Goal: Information Seeking & Learning: Learn about a topic

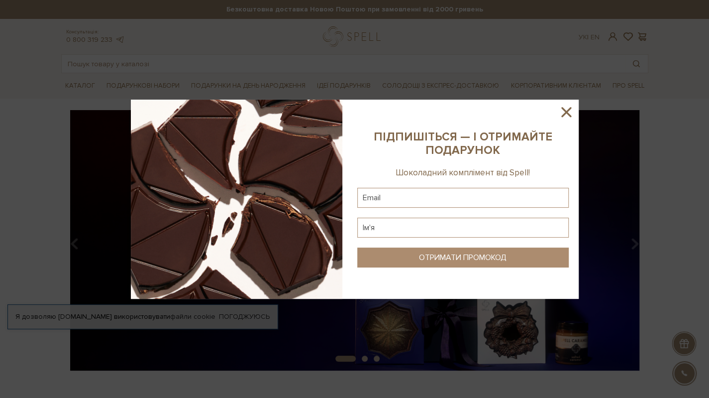
click at [565, 109] on icon at bounding box center [566, 111] width 17 height 17
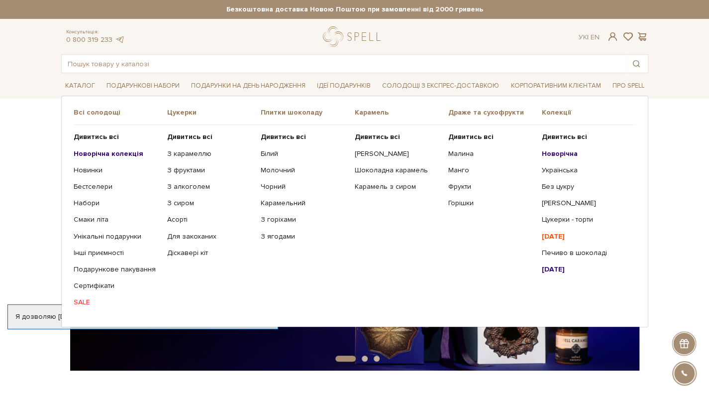
click at [90, 142] on ul "Дивитись всі Новорічна колекція Новинки Бестселери Набори SALE" at bounding box center [121, 219] width 94 height 189
click at [92, 137] on b "Дивитись всі" at bounding box center [96, 136] width 45 height 8
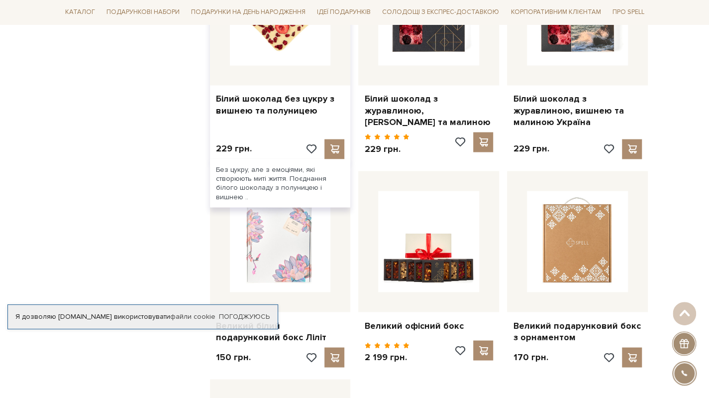
scroll to position [796, 0]
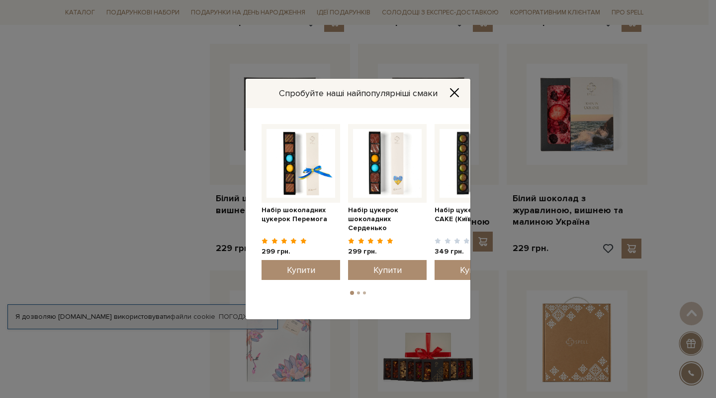
click at [455, 89] on icon "Close" at bounding box center [455, 93] width 10 height 10
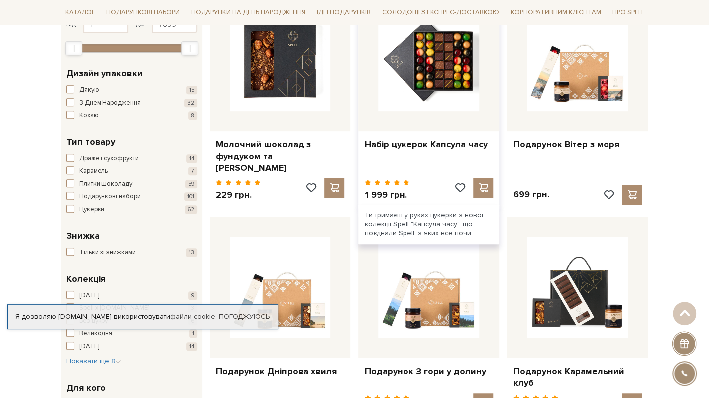
scroll to position [2, 0]
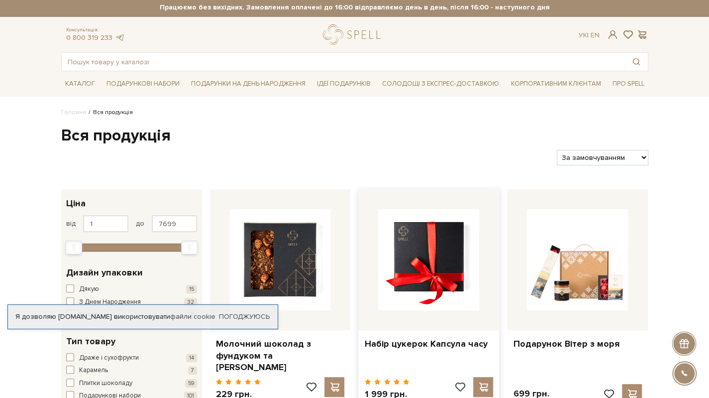
click at [425, 262] on img at bounding box center [428, 259] width 101 height 101
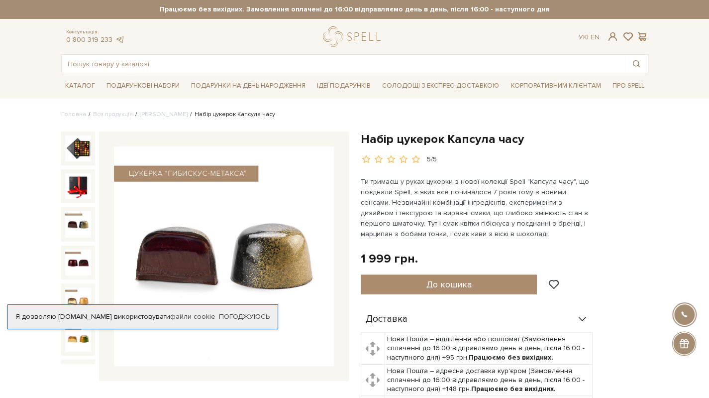
click at [74, 213] on img at bounding box center [78, 224] width 26 height 26
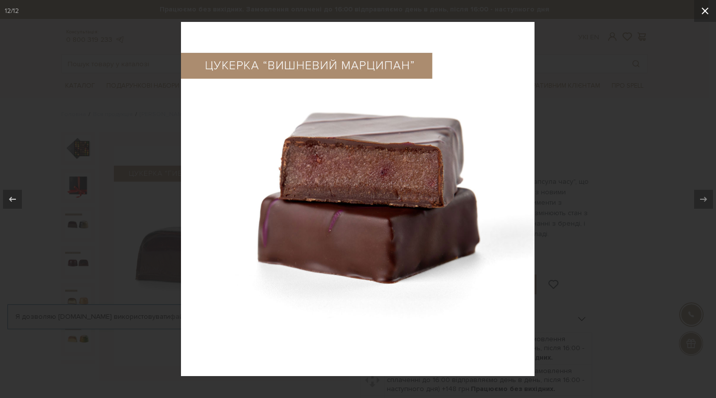
click at [708, 11] on icon at bounding box center [706, 11] width 12 height 12
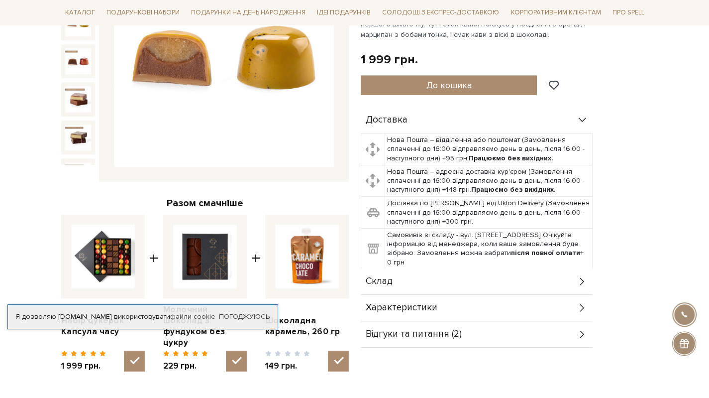
scroll to position [299, 0]
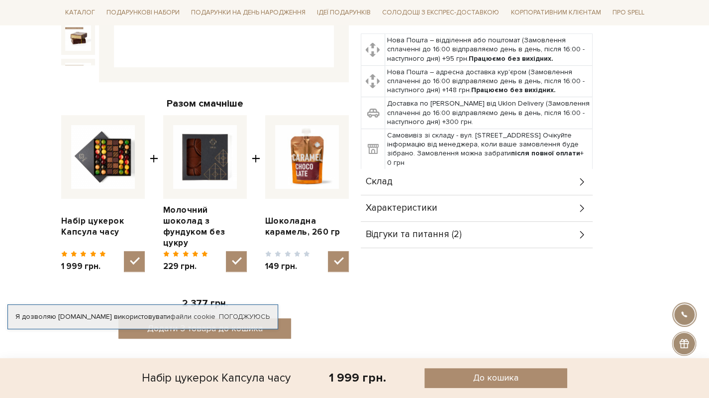
click at [415, 179] on div "Склад" at bounding box center [477, 182] width 232 height 26
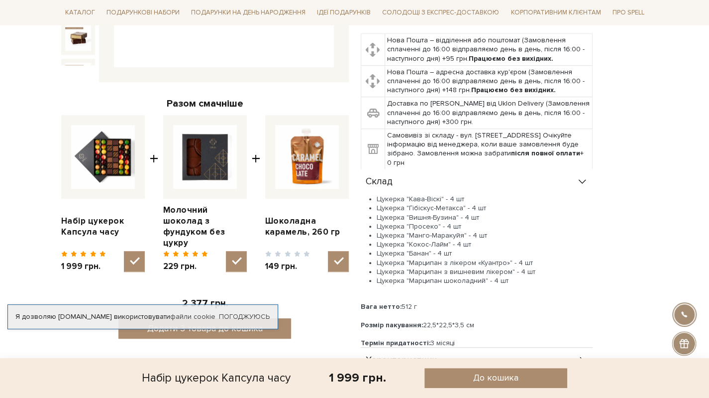
scroll to position [398, 0]
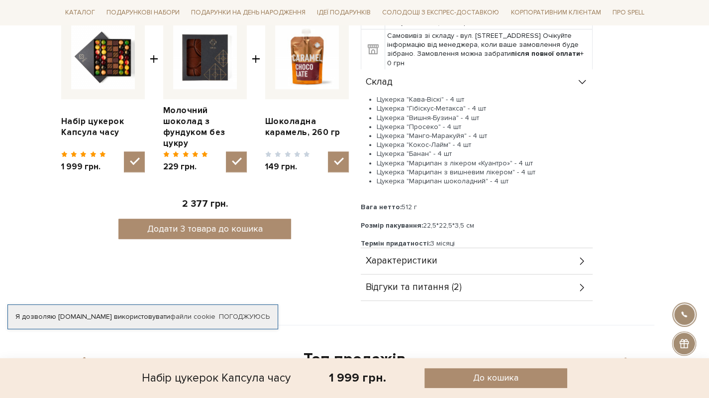
click at [404, 258] on span "Характеристики" at bounding box center [402, 260] width 72 height 9
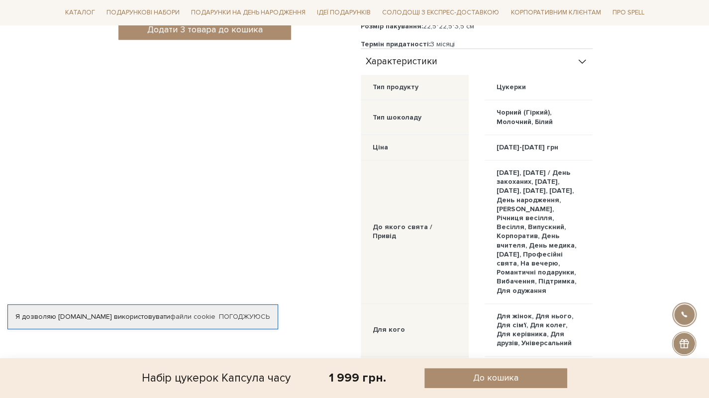
scroll to position [796, 0]
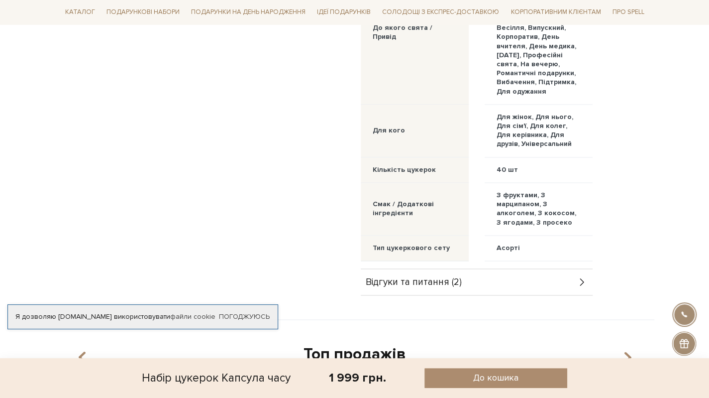
click at [405, 286] on span "Відгуки та питання (2)" at bounding box center [414, 281] width 96 height 9
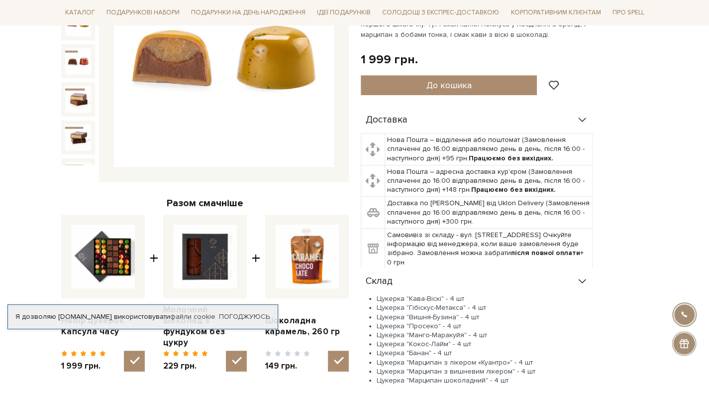
scroll to position [0, 0]
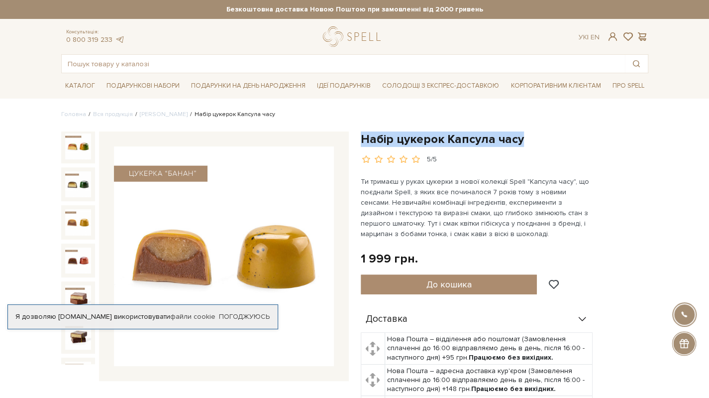
drag, startPoint x: 362, startPoint y: 136, endPoint x: 533, endPoint y: 137, distance: 170.7
click at [533, 137] on h1 "Набір цукерок Капсула часу" at bounding box center [505, 138] width 288 height 15
copy h1 "Набір цукерок Капсула часу"
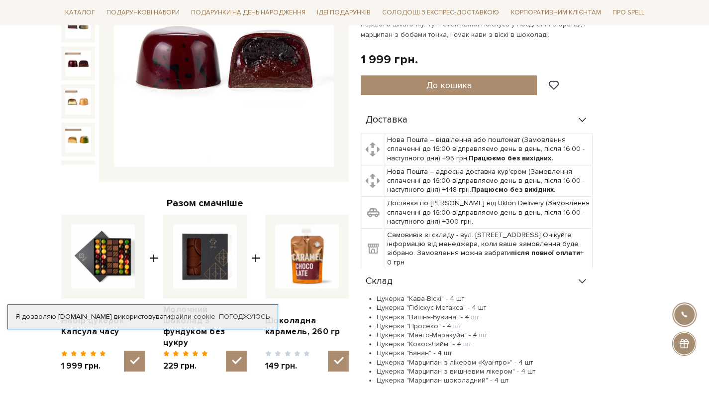
click at [75, 54] on img at bounding box center [78, 63] width 26 height 26
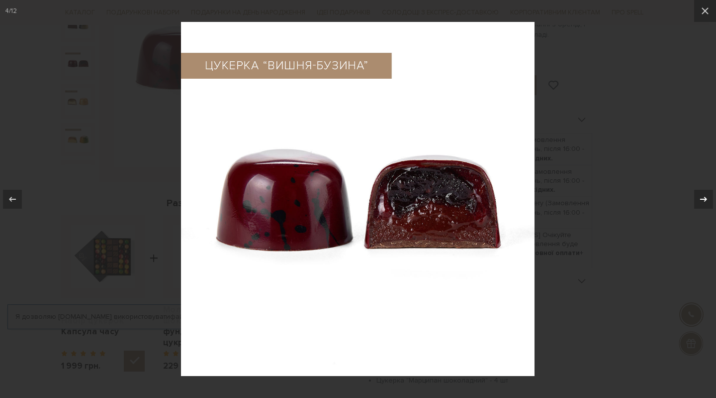
click at [708, 202] on icon at bounding box center [704, 199] width 12 height 12
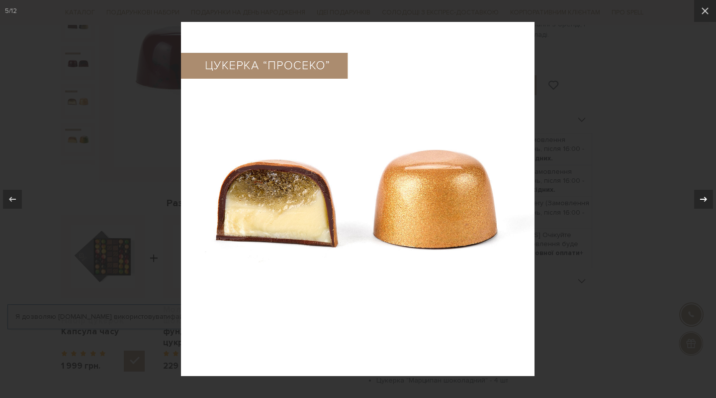
click at [704, 204] on div at bounding box center [704, 199] width 19 height 19
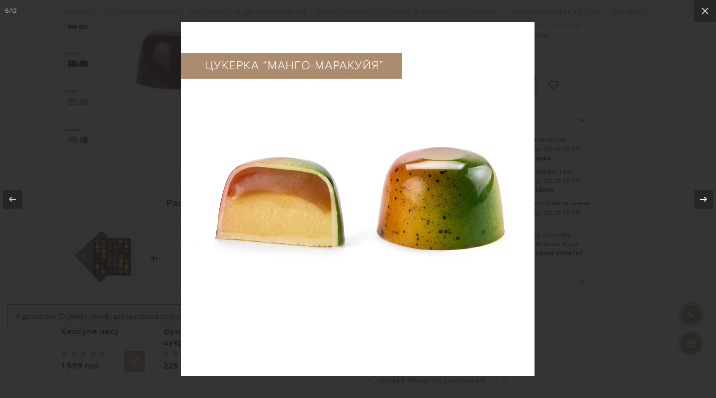
click at [704, 200] on icon at bounding box center [704, 199] width 12 height 12
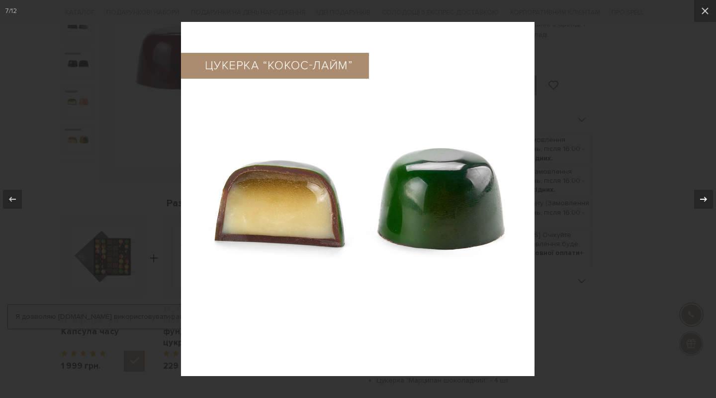
click at [708, 201] on icon at bounding box center [704, 199] width 12 height 12
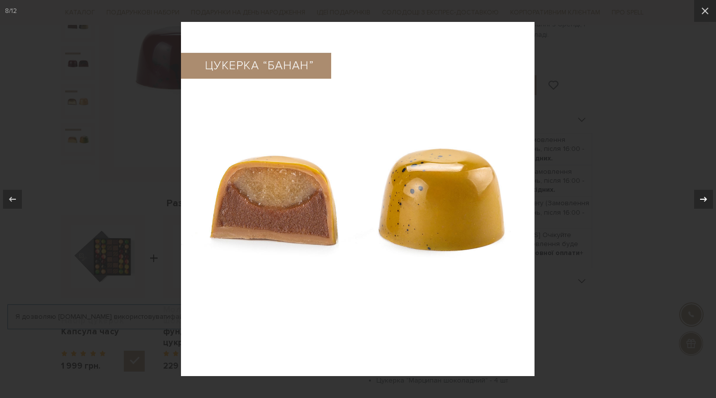
click at [703, 202] on icon at bounding box center [704, 199] width 12 height 12
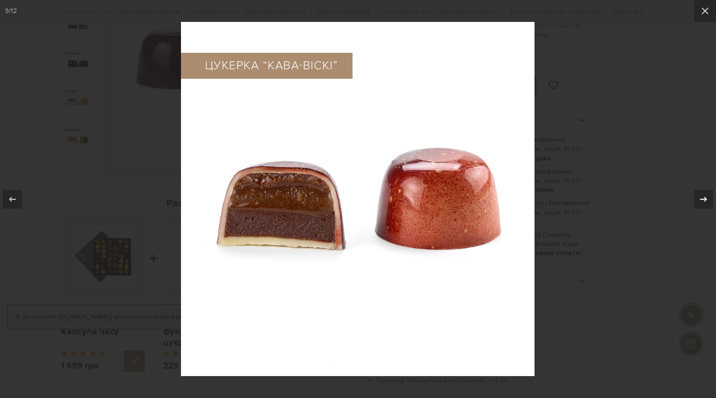
click at [708, 200] on icon at bounding box center [704, 199] width 12 height 12
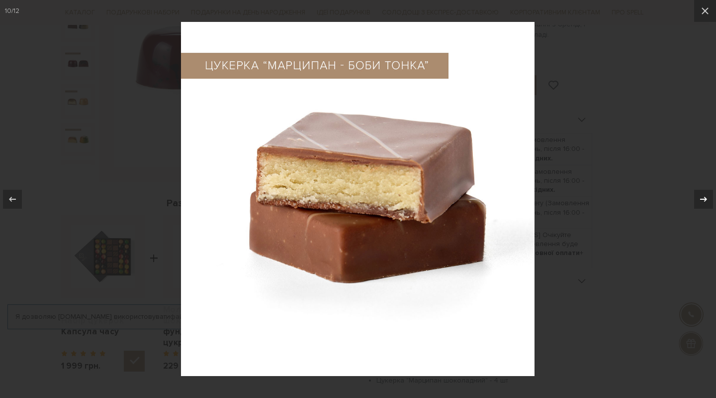
click at [708, 199] on icon at bounding box center [704, 199] width 12 height 12
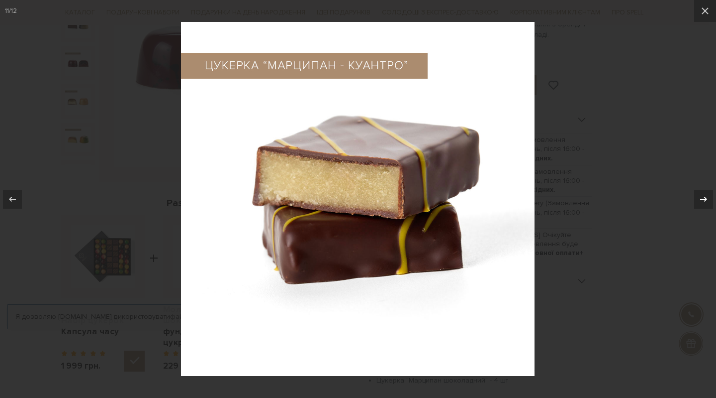
click at [707, 198] on icon at bounding box center [704, 198] width 7 height 5
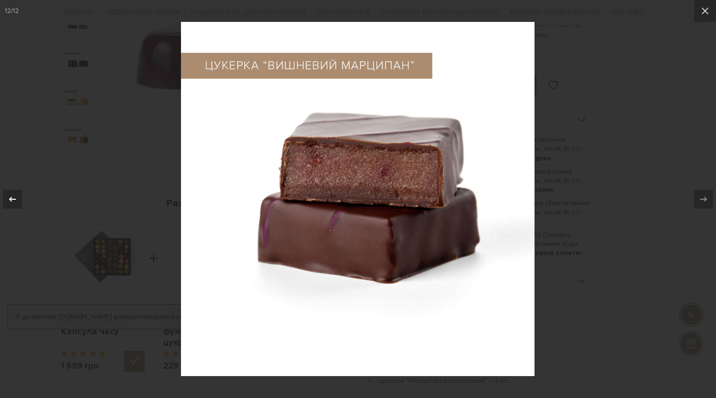
click at [15, 204] on icon at bounding box center [12, 199] width 12 height 12
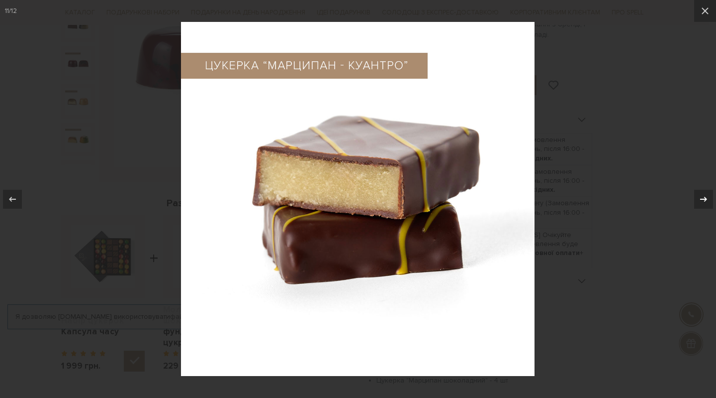
drag, startPoint x: 705, startPoint y: 200, endPoint x: 699, endPoint y: 196, distance: 6.9
click at [704, 200] on icon at bounding box center [704, 199] width 12 height 12
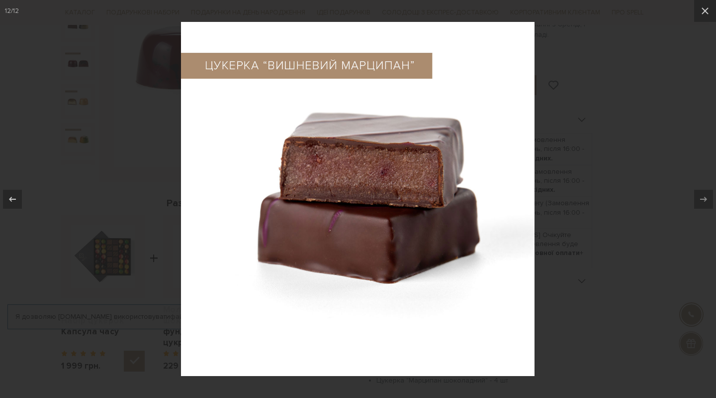
click at [626, 75] on div at bounding box center [358, 199] width 716 height 398
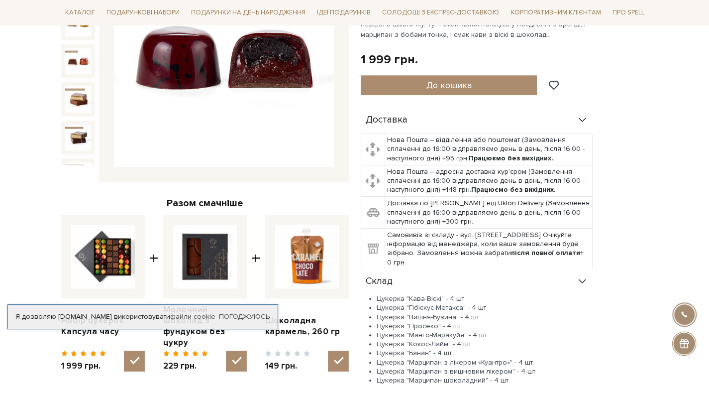
scroll to position [299, 0]
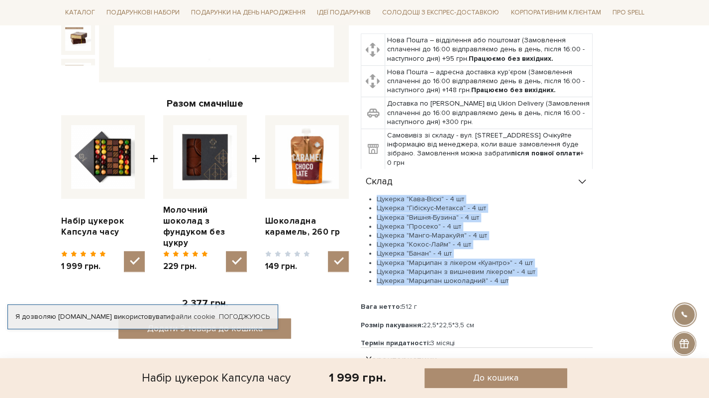
drag, startPoint x: 512, startPoint y: 281, endPoint x: 369, endPoint y: 194, distance: 168.1
click at [369, 195] on ul "Цукерка "Кава-Віскі" - 4 шт Цукерка "Гібіскус-Метакса" - 4 шт Цукерка "Вишня-Бу…" at bounding box center [477, 240] width 232 height 91
copy ul "Цукерка "Кава-Віскі" - 4 шт Цукерка "Гібіскус-Метакса" - 4 шт Цукерка "Вишня-Бу…"
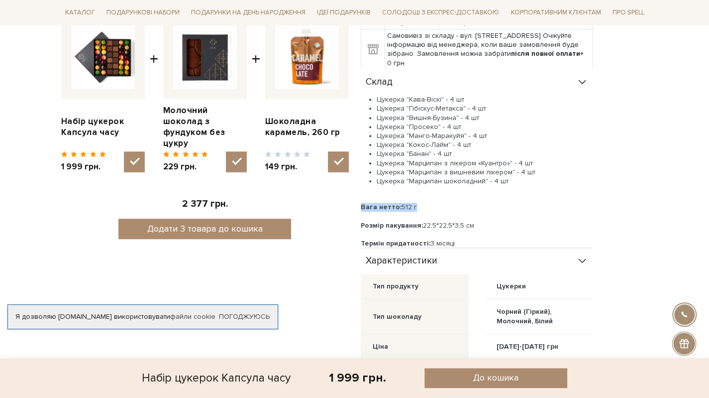
drag, startPoint x: 361, startPoint y: 202, endPoint x: 457, endPoint y: 205, distance: 96.1
click at [457, 205] on div "Вага нетто: 512 г" at bounding box center [477, 206] width 232 height 9
copy div "Вага нетто: 512 г"
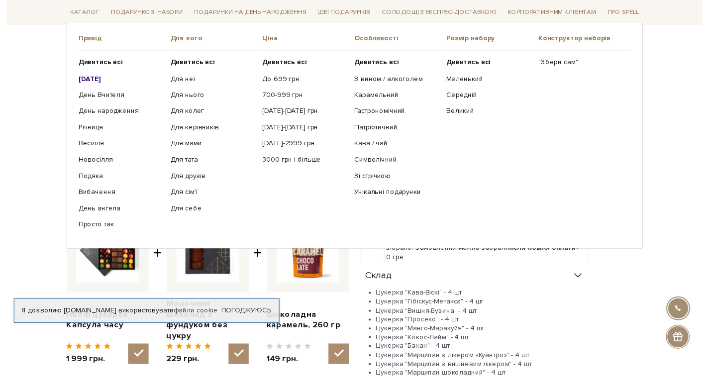
scroll to position [0, 0]
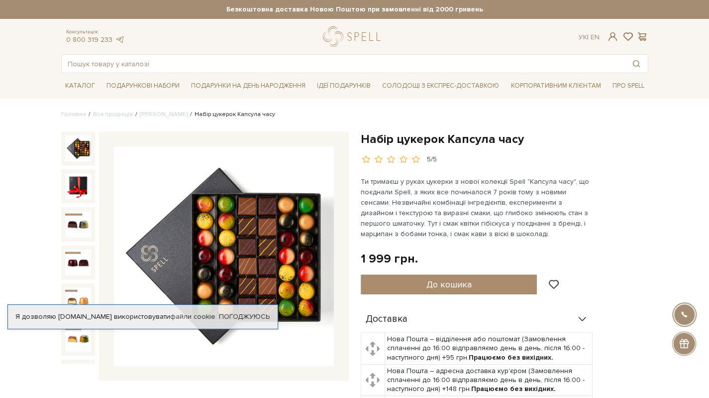
click at [85, 145] on img at bounding box center [78, 148] width 26 height 26
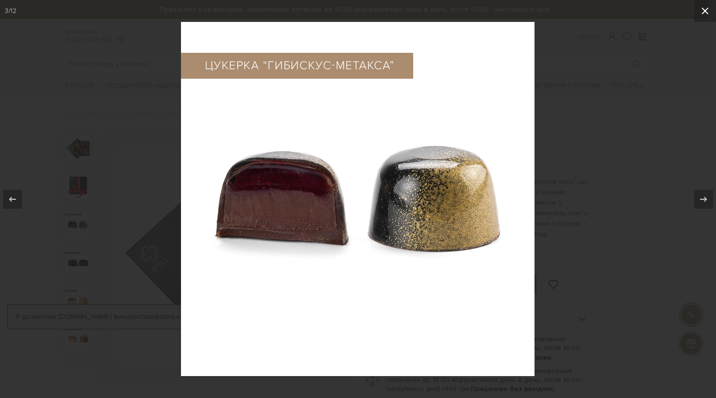
click at [705, 14] on icon at bounding box center [706, 11] width 12 height 12
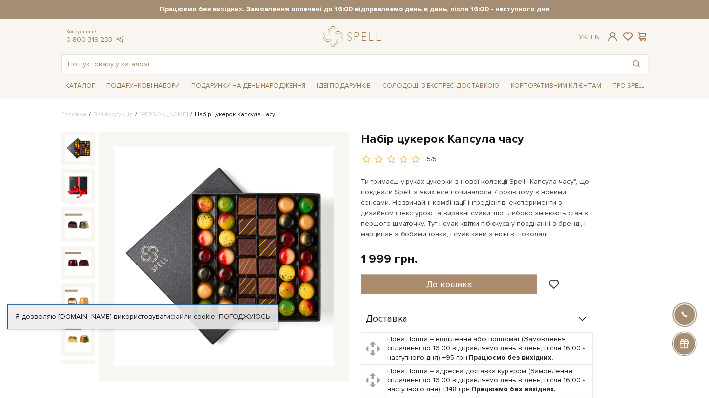
click at [78, 142] on img at bounding box center [78, 148] width 26 height 26
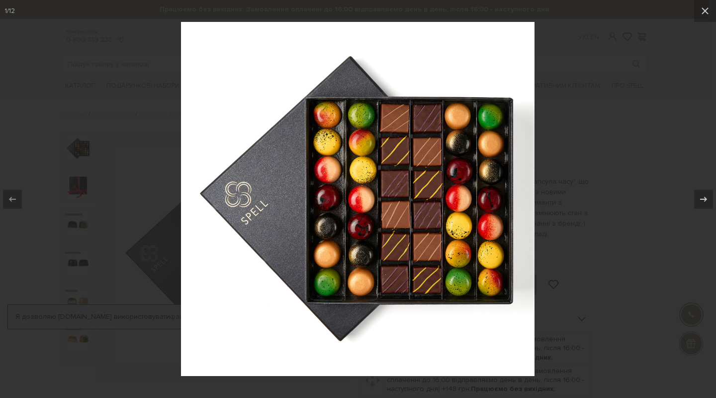
click at [637, 286] on div at bounding box center [358, 199] width 716 height 398
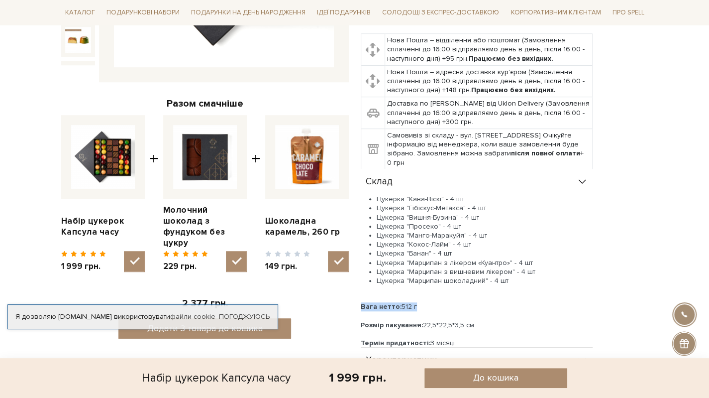
scroll to position [398, 0]
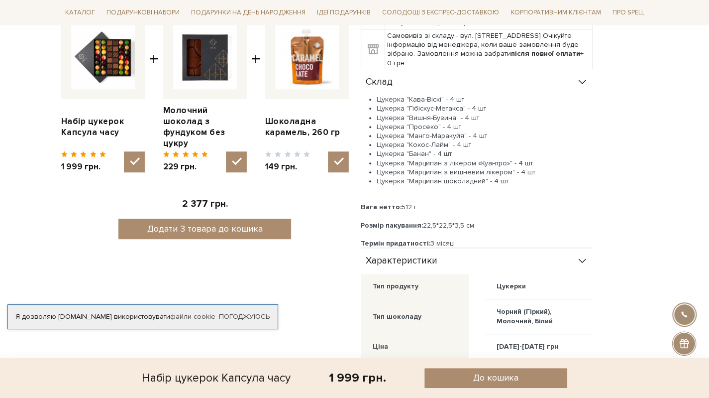
click at [434, 262] on span "Характеристики" at bounding box center [402, 260] width 72 height 9
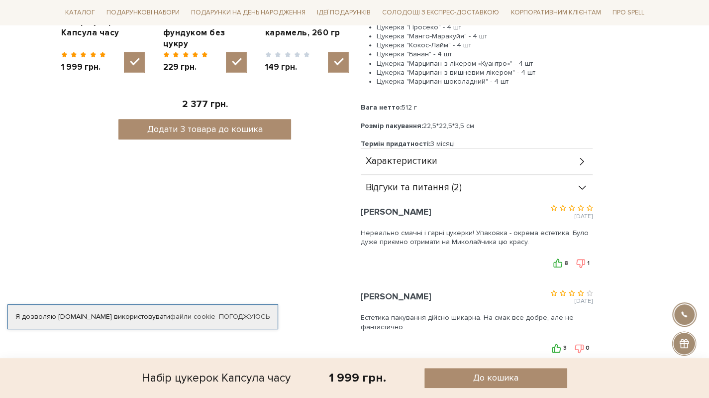
scroll to position [299, 0]
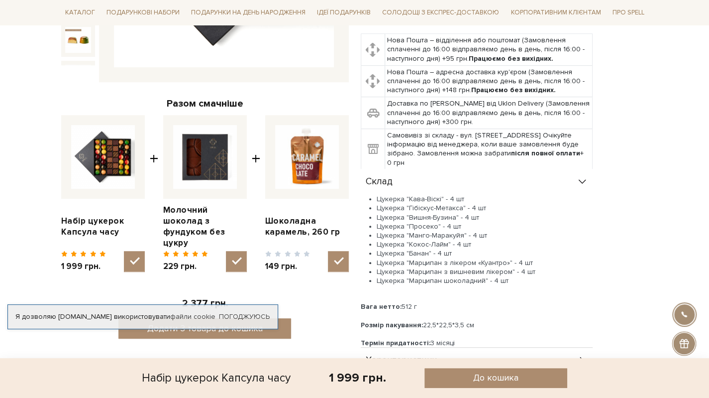
click at [206, 160] on img at bounding box center [205, 157] width 64 height 64
click at [226, 251] on input "checkbox" at bounding box center [236, 261] width 21 height 21
checkbox input "false"
click at [202, 208] on link "Молочний шоколад з фундуком без цукру" at bounding box center [205, 226] width 84 height 44
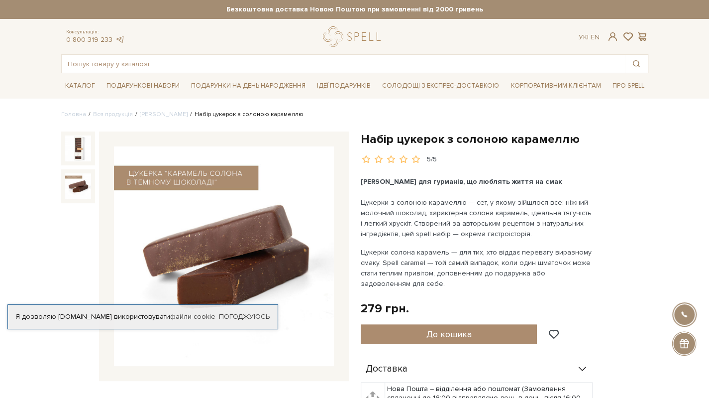
click at [71, 183] on img at bounding box center [78, 186] width 26 height 26
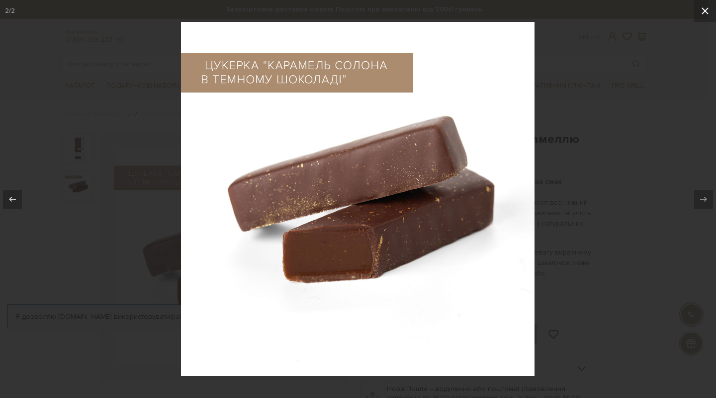
click at [708, 12] on button at bounding box center [706, 11] width 22 height 22
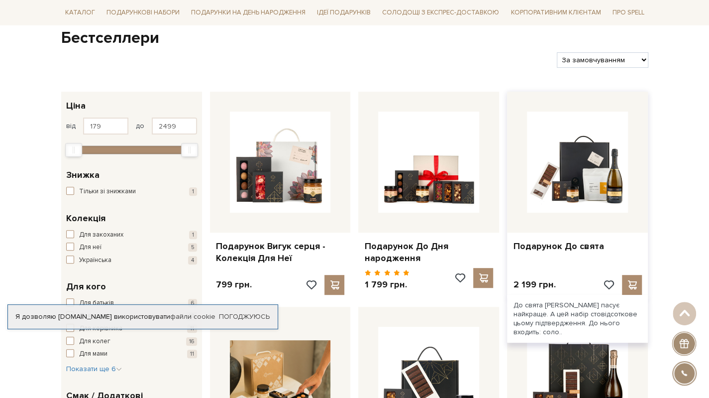
scroll to position [199, 0]
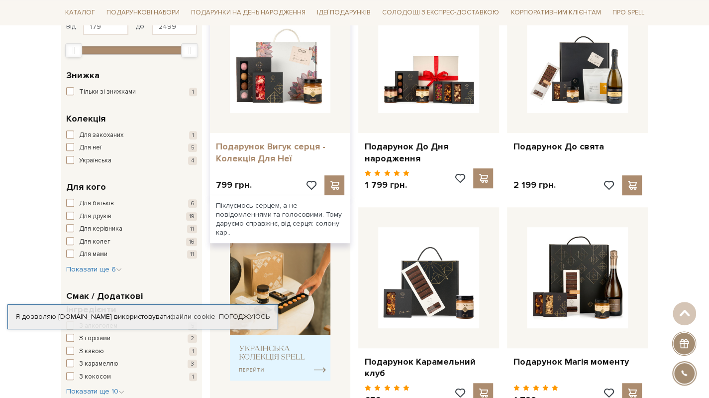
click at [229, 154] on link "Подарунок Вигук серця - Колекція Для Неї" at bounding box center [280, 152] width 129 height 23
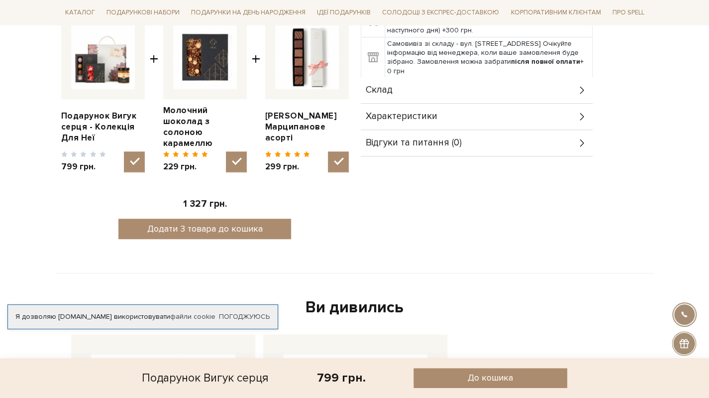
scroll to position [100, 0]
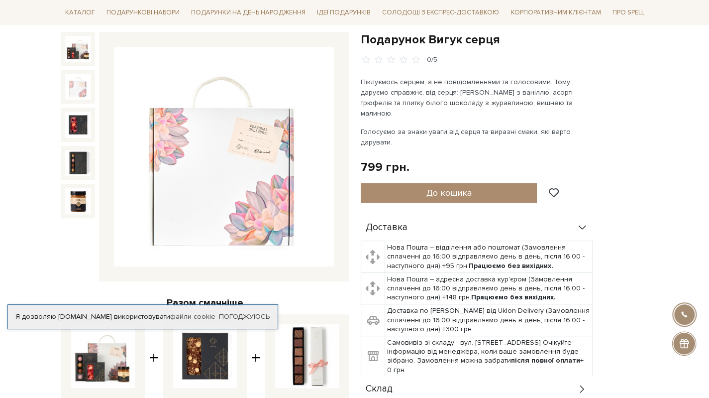
click at [74, 91] on img at bounding box center [78, 87] width 26 height 26
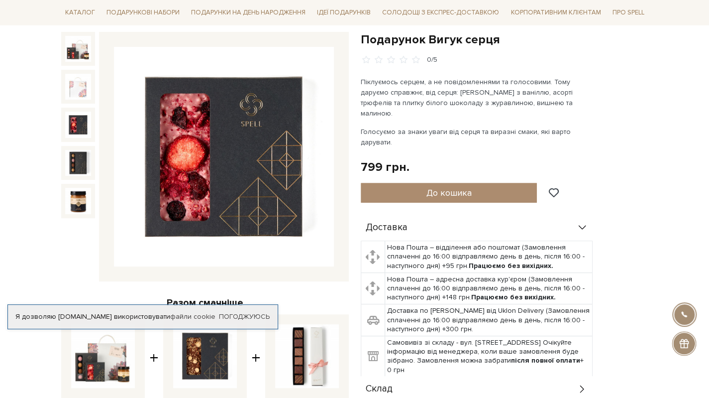
click at [75, 127] on img at bounding box center [78, 124] width 26 height 26
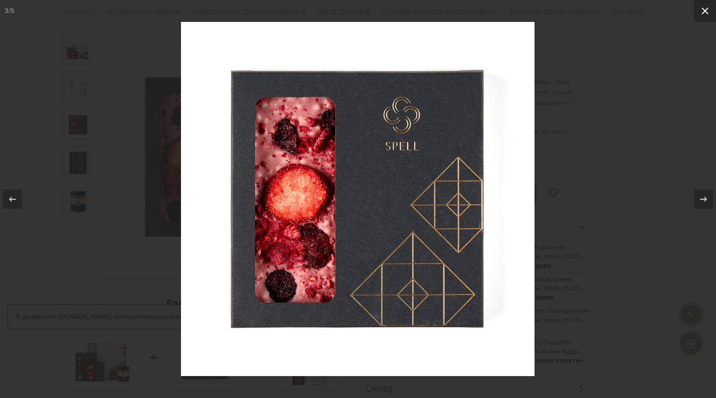
click at [708, 7] on button at bounding box center [706, 11] width 22 height 22
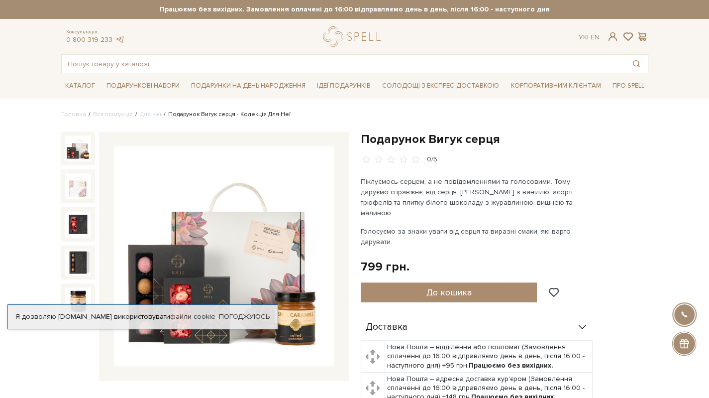
click at [81, 150] on img at bounding box center [78, 148] width 26 height 26
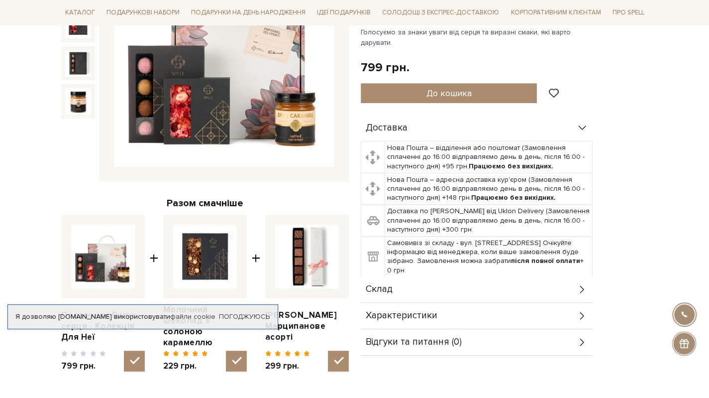
click at [408, 277] on div "Склад" at bounding box center [477, 289] width 232 height 26
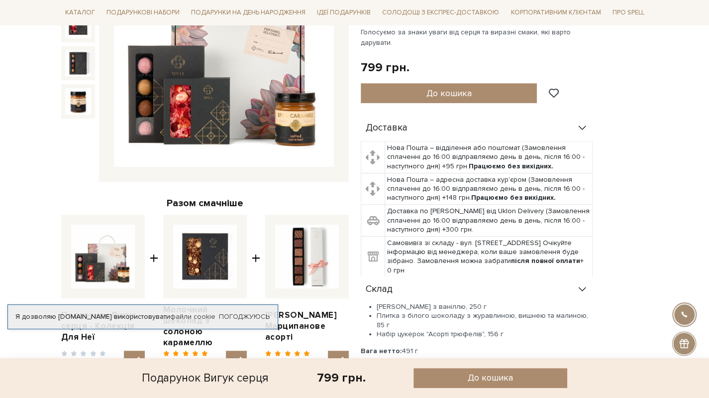
scroll to position [299, 0]
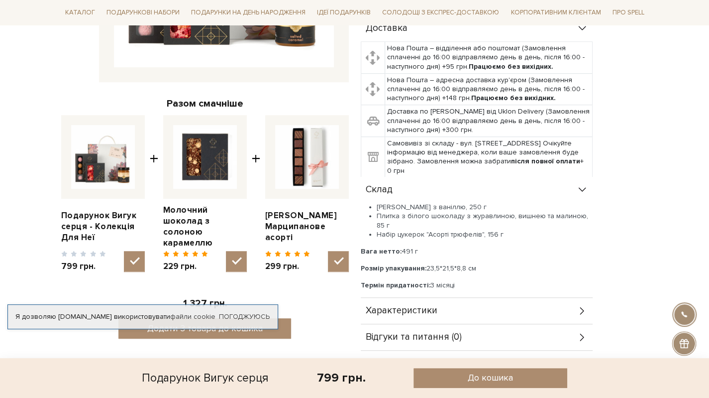
click at [443, 298] on div "Характеристики" at bounding box center [477, 311] width 232 height 26
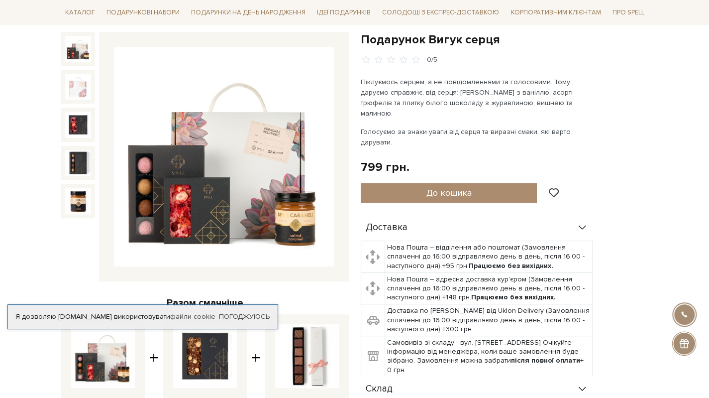
scroll to position [0, 0]
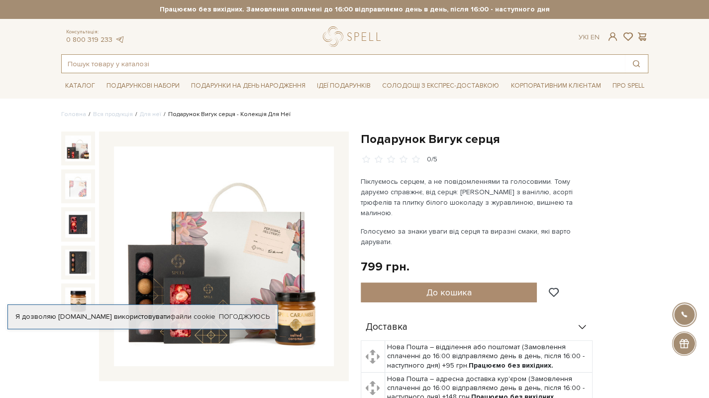
click at [120, 63] on input "text" at bounding box center [343, 64] width 563 height 18
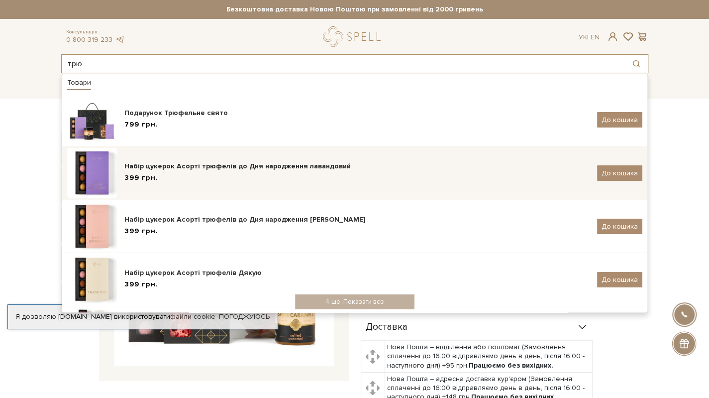
type input "трю"
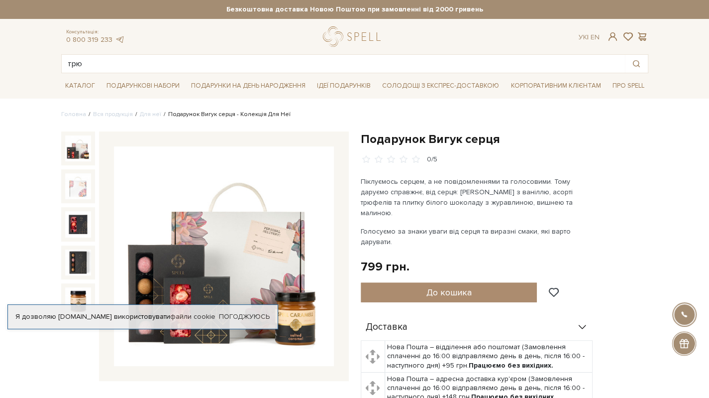
click at [139, 192] on img at bounding box center [224, 256] width 220 height 220
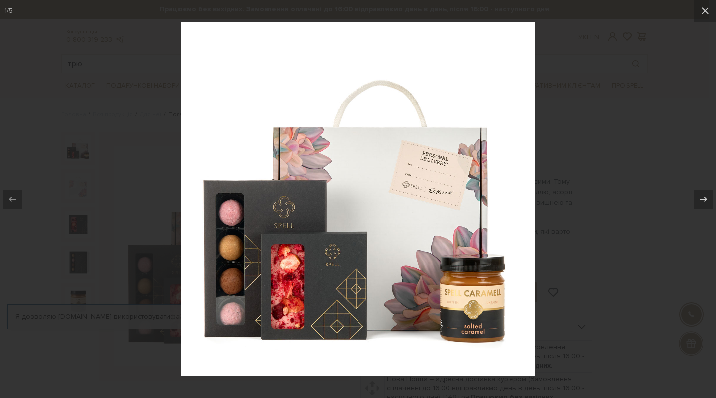
drag, startPoint x: 618, startPoint y: 155, endPoint x: 538, endPoint y: 158, distance: 80.1
click at [618, 155] on div at bounding box center [358, 199] width 716 height 398
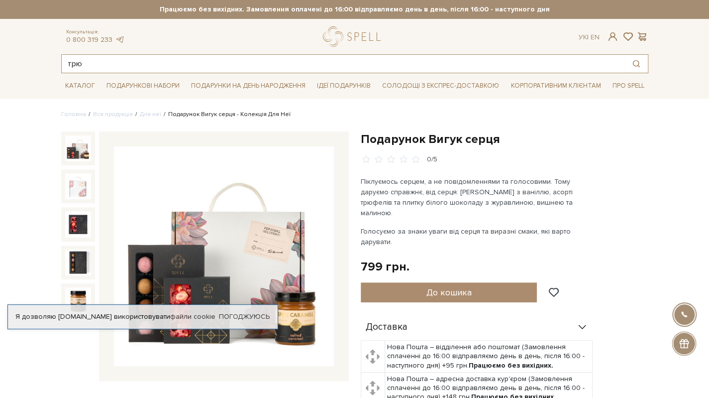
click at [100, 58] on input "трю" at bounding box center [343, 64] width 563 height 18
click at [100, 59] on input "трю" at bounding box center [343, 64] width 563 height 18
click at [124, 64] on input "трю" at bounding box center [343, 64] width 563 height 18
drag, startPoint x: 647, startPoint y: 156, endPoint x: 648, endPoint y: 163, distance: 7.0
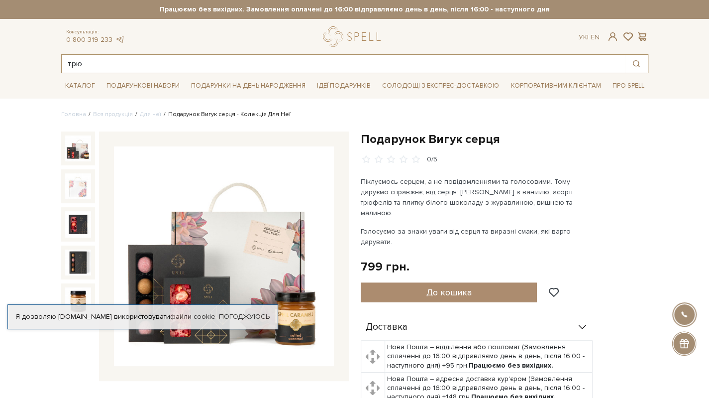
click at [100, 65] on input "трю" at bounding box center [343, 64] width 563 height 18
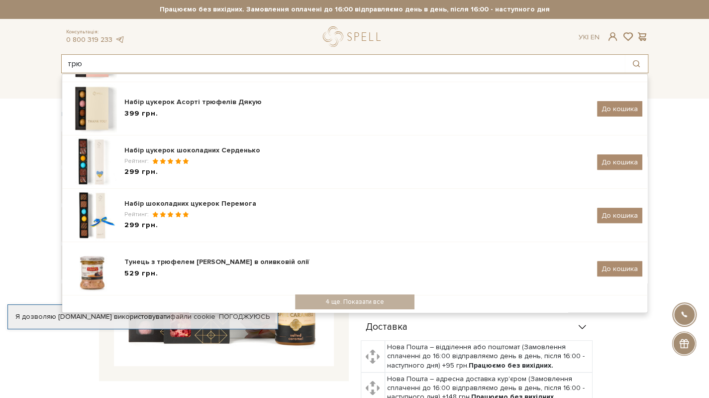
scroll to position [173, 0]
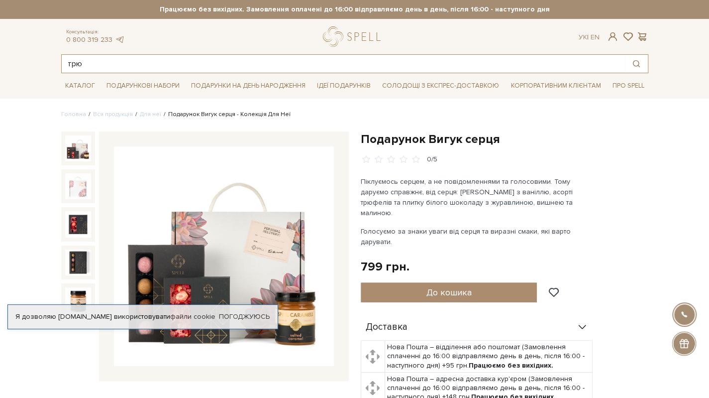
click at [90, 65] on input "трю" at bounding box center [343, 64] width 563 height 18
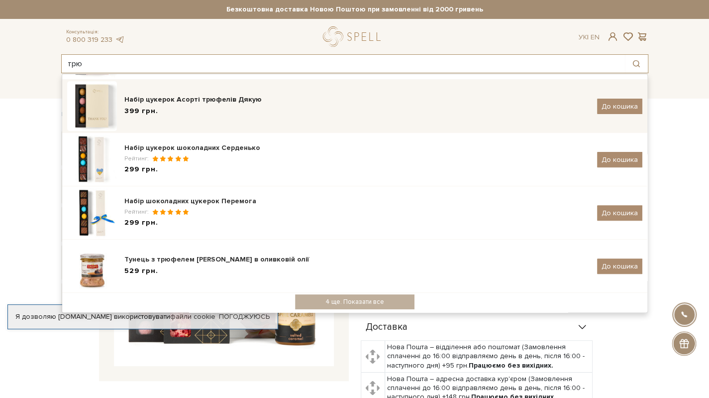
click at [116, 100] on div "Набір цукерок Асорті трюфелів Дякую 399 грн. До кошика" at bounding box center [354, 106] width 575 height 50
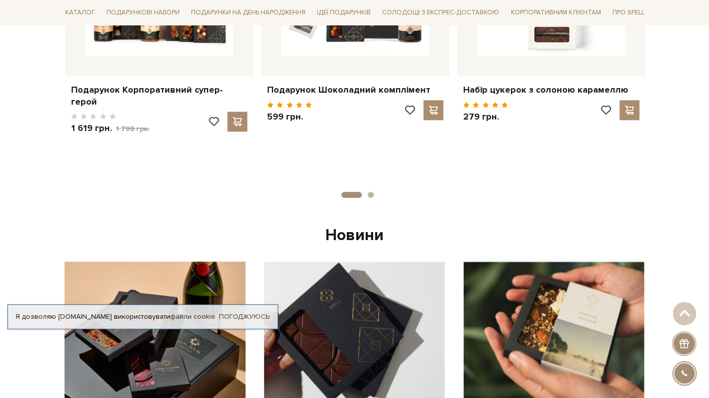
scroll to position [353, 0]
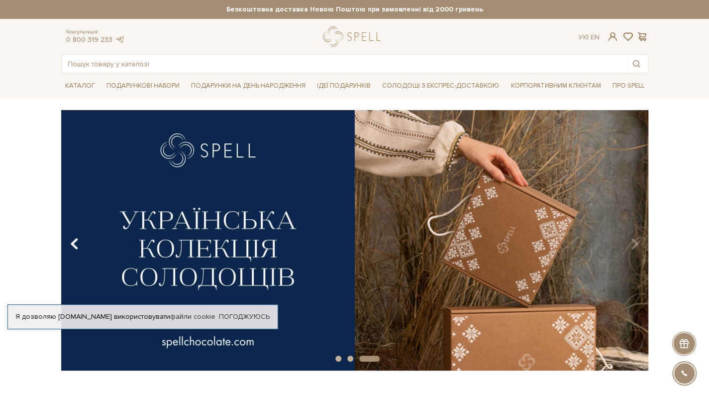
click at [74, 245] on icon "Carousel Navigation" at bounding box center [74, 243] width 8 height 17
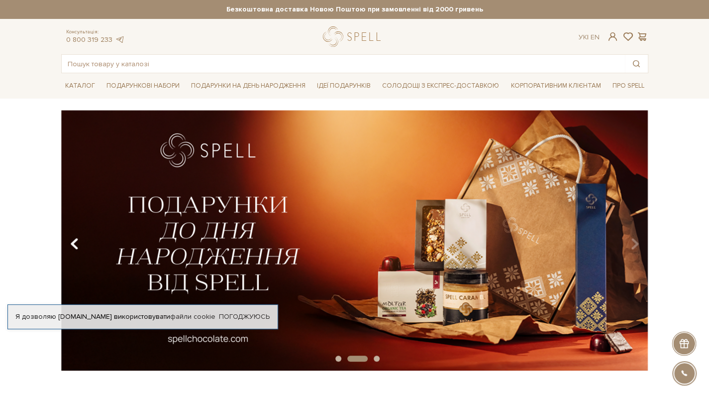
click at [74, 245] on icon "Carousel Navigation" at bounding box center [74, 243] width 8 height 17
click at [142, 68] on input "text" at bounding box center [343, 64] width 563 height 18
click at [131, 68] on input "text" at bounding box center [343, 64] width 563 height 18
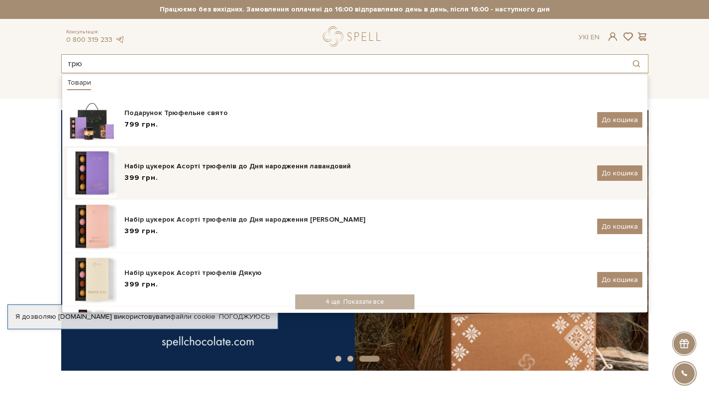
type input "трю"
click at [115, 175] on img at bounding box center [92, 173] width 50 height 50
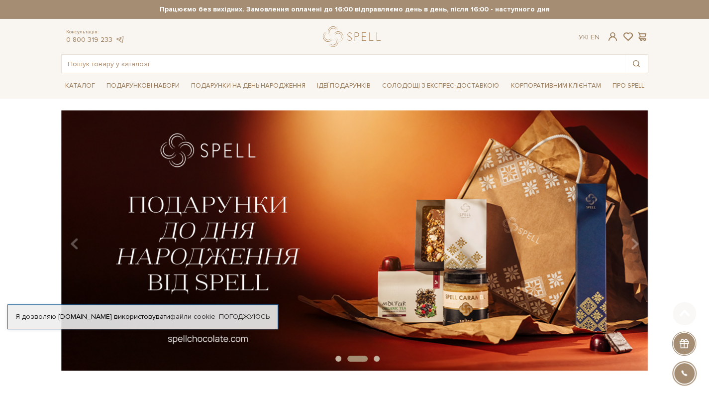
scroll to position [299, 0]
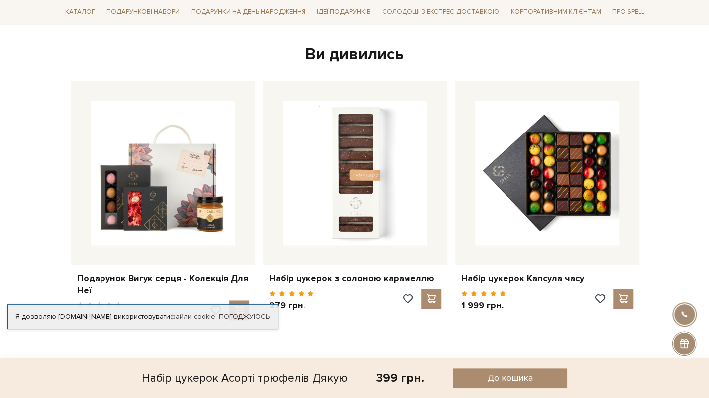
scroll to position [100, 0]
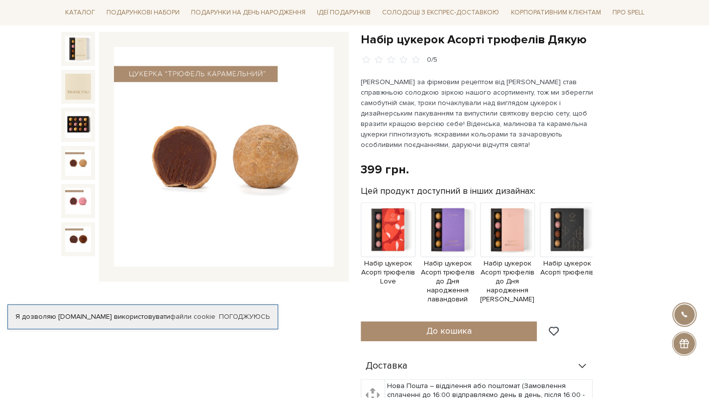
click at [73, 166] on img at bounding box center [78, 163] width 26 height 26
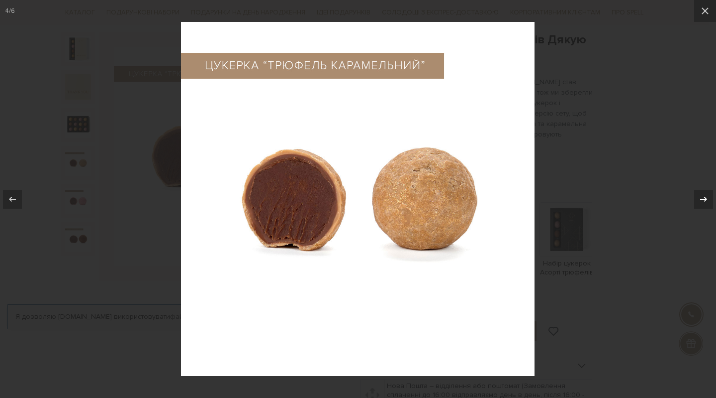
click at [703, 199] on icon at bounding box center [704, 198] width 7 height 5
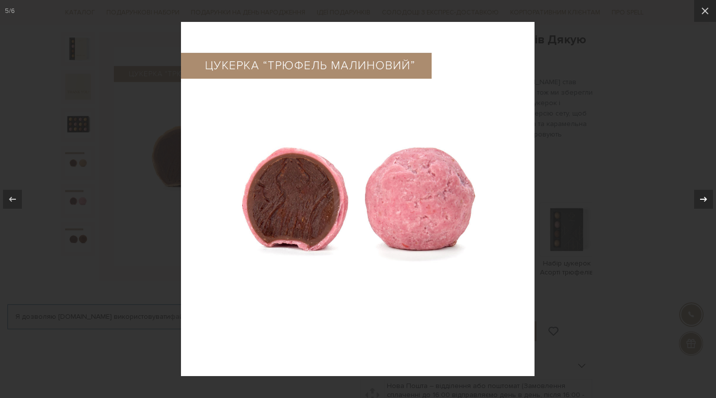
click at [703, 199] on icon at bounding box center [704, 198] width 7 height 5
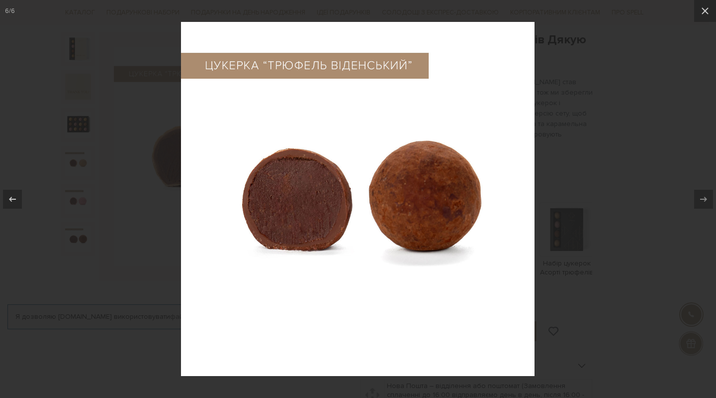
click at [620, 214] on div at bounding box center [358, 199] width 716 height 398
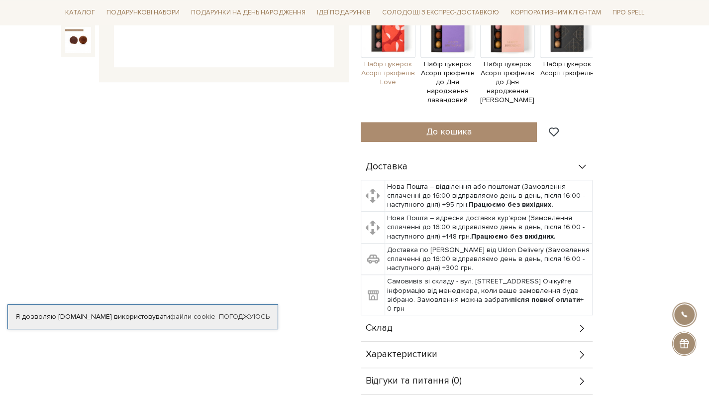
scroll to position [498, 0]
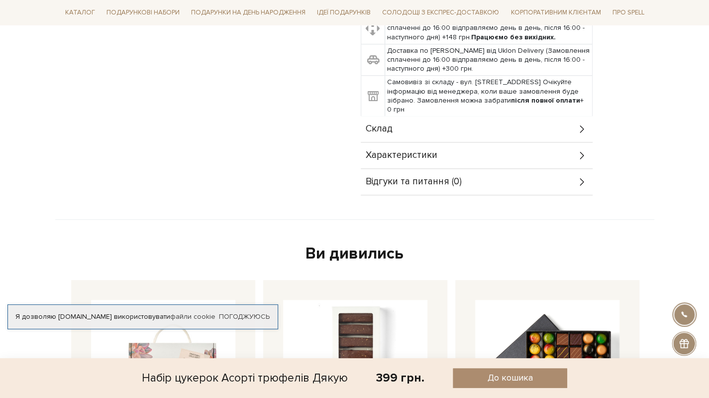
click at [401, 151] on span "Характеристики" at bounding box center [402, 155] width 72 height 9
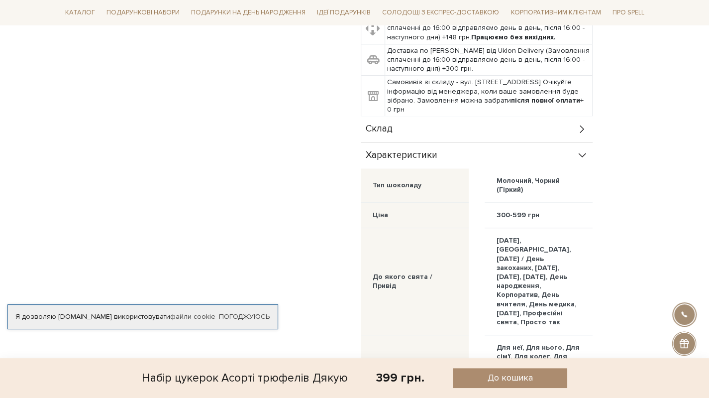
scroll to position [398, 0]
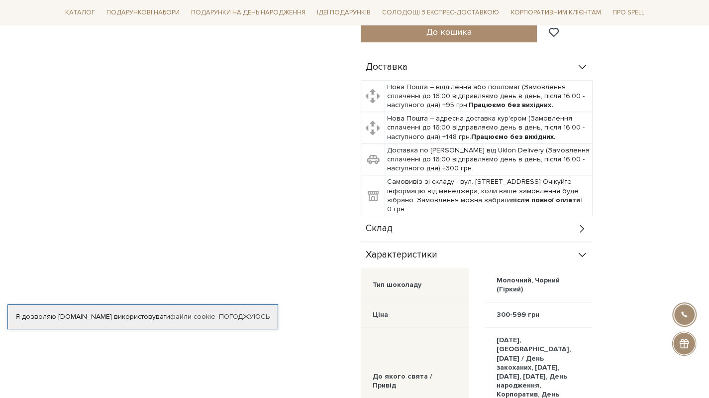
click at [441, 230] on div "Склад" at bounding box center [477, 228] width 232 height 26
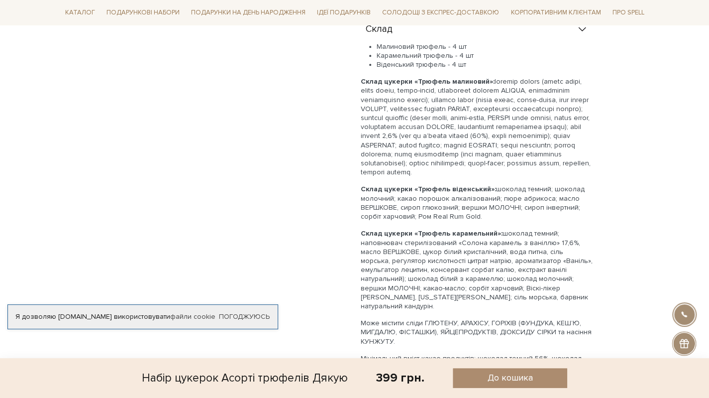
scroll to position [0, 0]
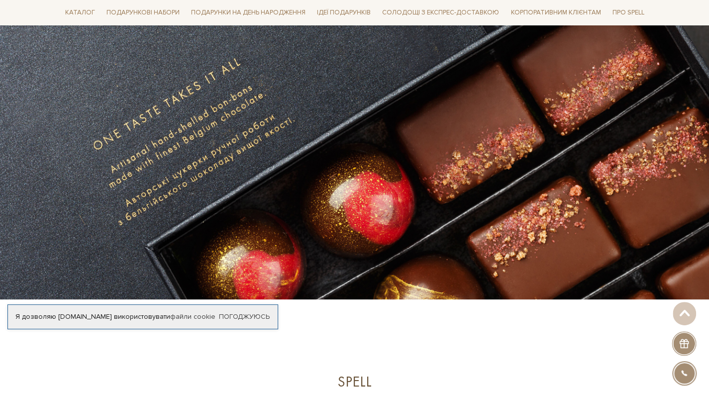
scroll to position [299, 0]
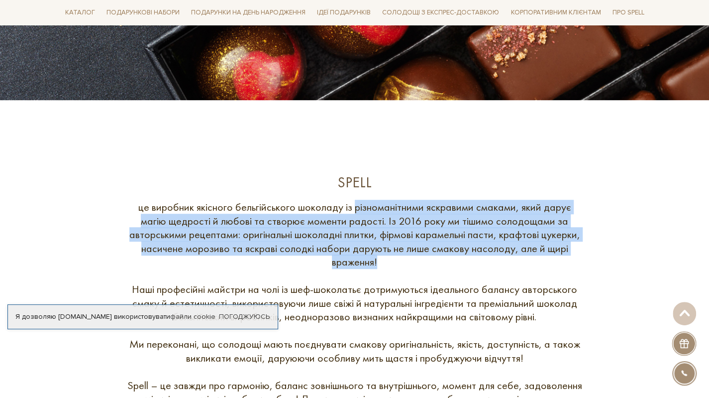
drag, startPoint x: 423, startPoint y: 207, endPoint x: 522, endPoint y: 261, distance: 113.1
click at [522, 261] on div "це виробник якісного бельгійського шоколаду із різноманітними яскравими смаками…" at bounding box center [355, 309] width 458 height 219
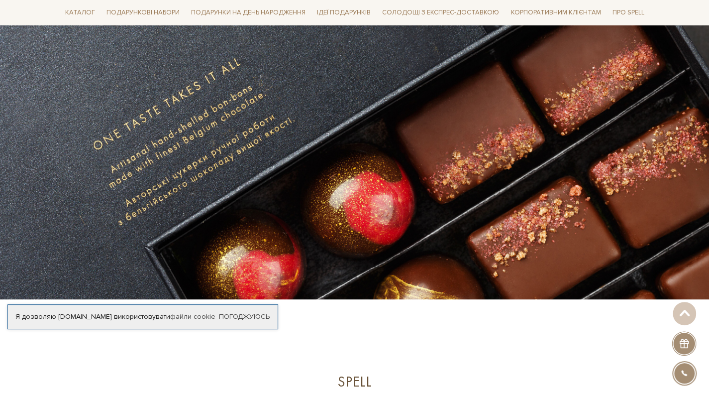
scroll to position [0, 0]
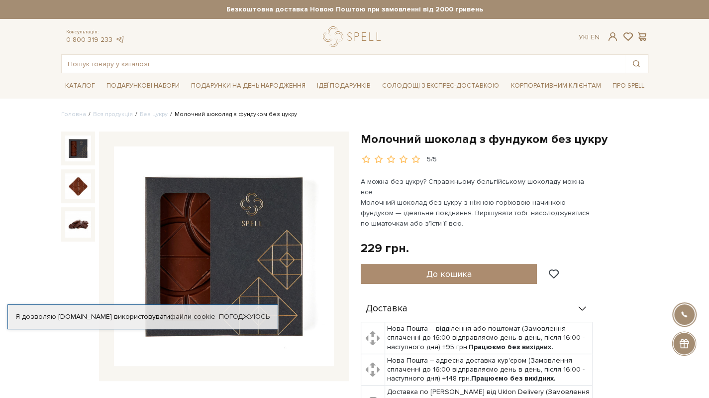
scroll to position [199, 0]
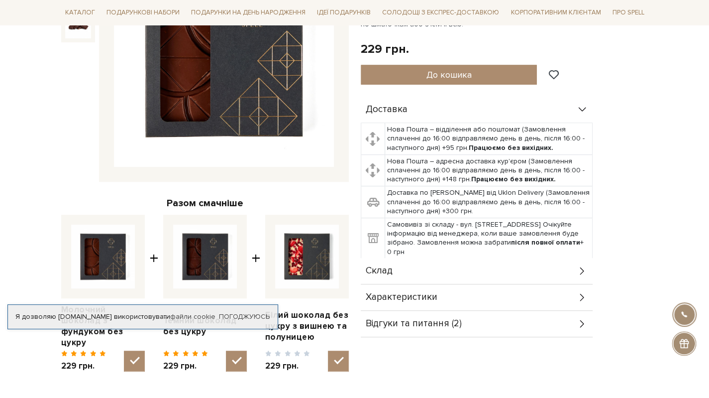
click at [388, 266] on span "Склад" at bounding box center [379, 270] width 27 height 9
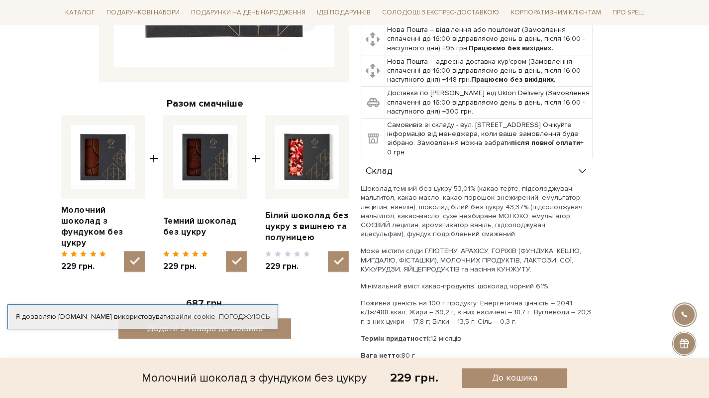
scroll to position [100, 0]
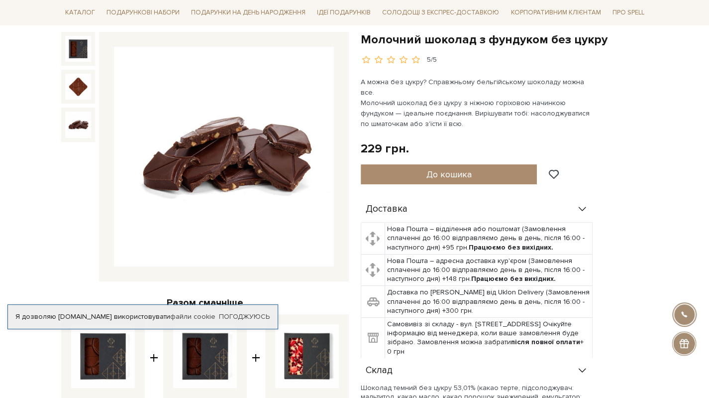
click at [78, 126] on img at bounding box center [78, 124] width 26 height 26
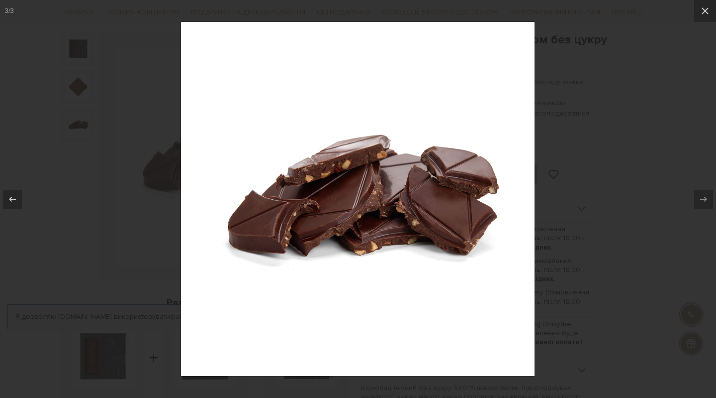
click at [671, 170] on div at bounding box center [358, 199] width 716 height 398
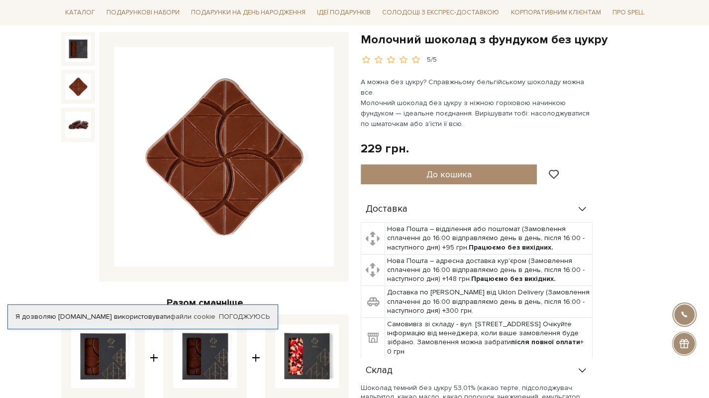
click at [80, 88] on img at bounding box center [78, 87] width 26 height 26
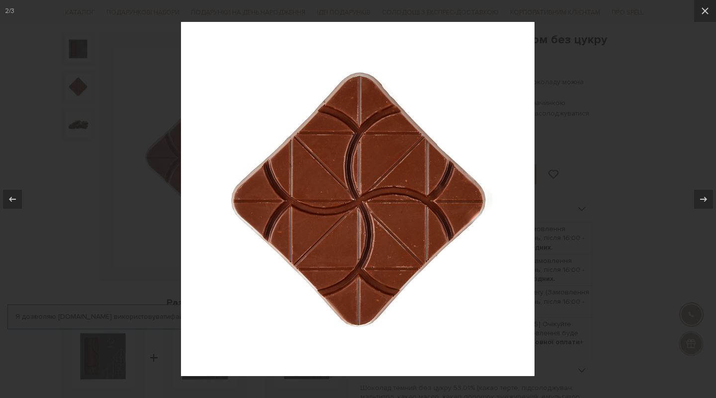
click at [591, 212] on div at bounding box center [358, 199] width 716 height 398
